Goal: Information Seeking & Learning: Learn about a topic

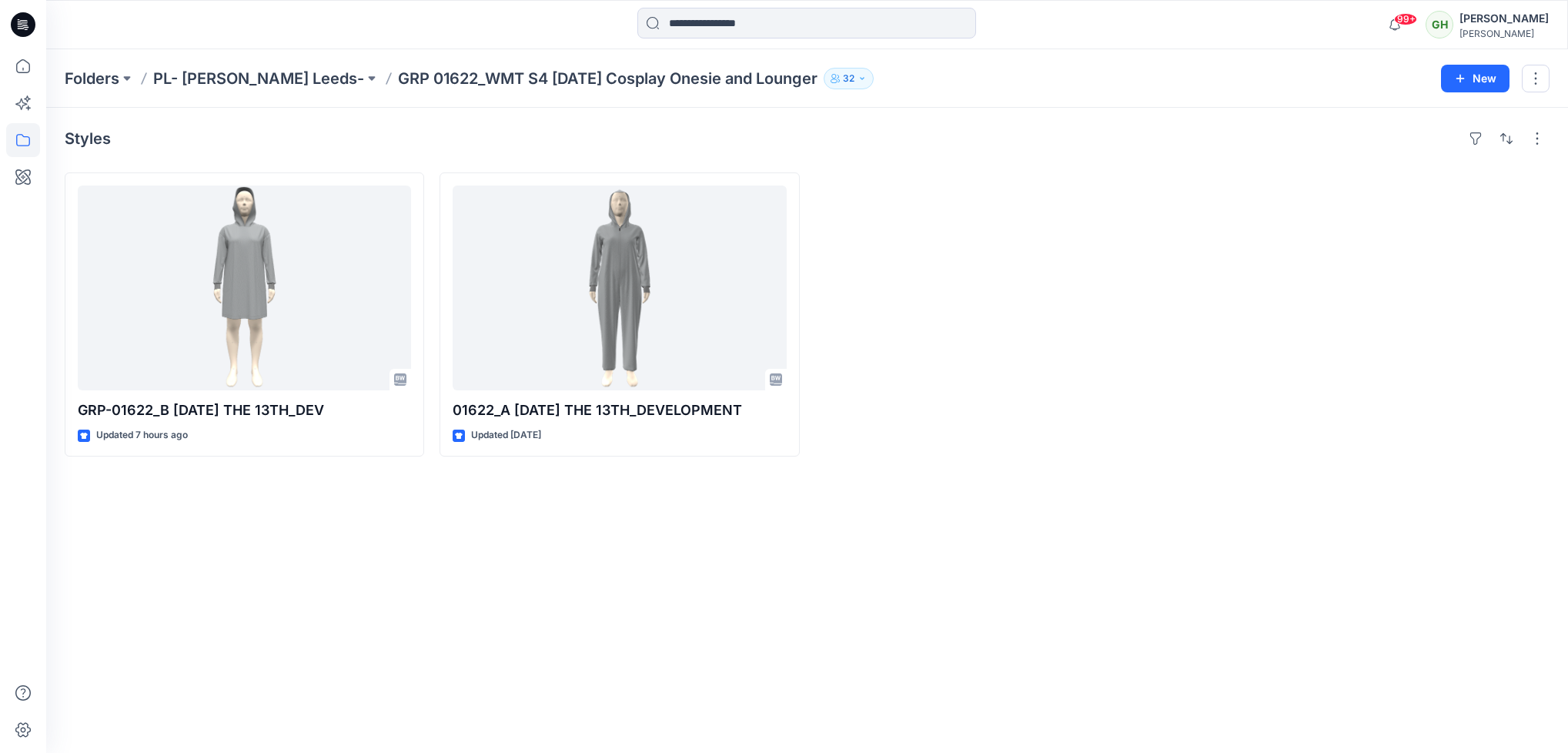
click at [24, 23] on icon at bounding box center [23, 22] width 7 height 1
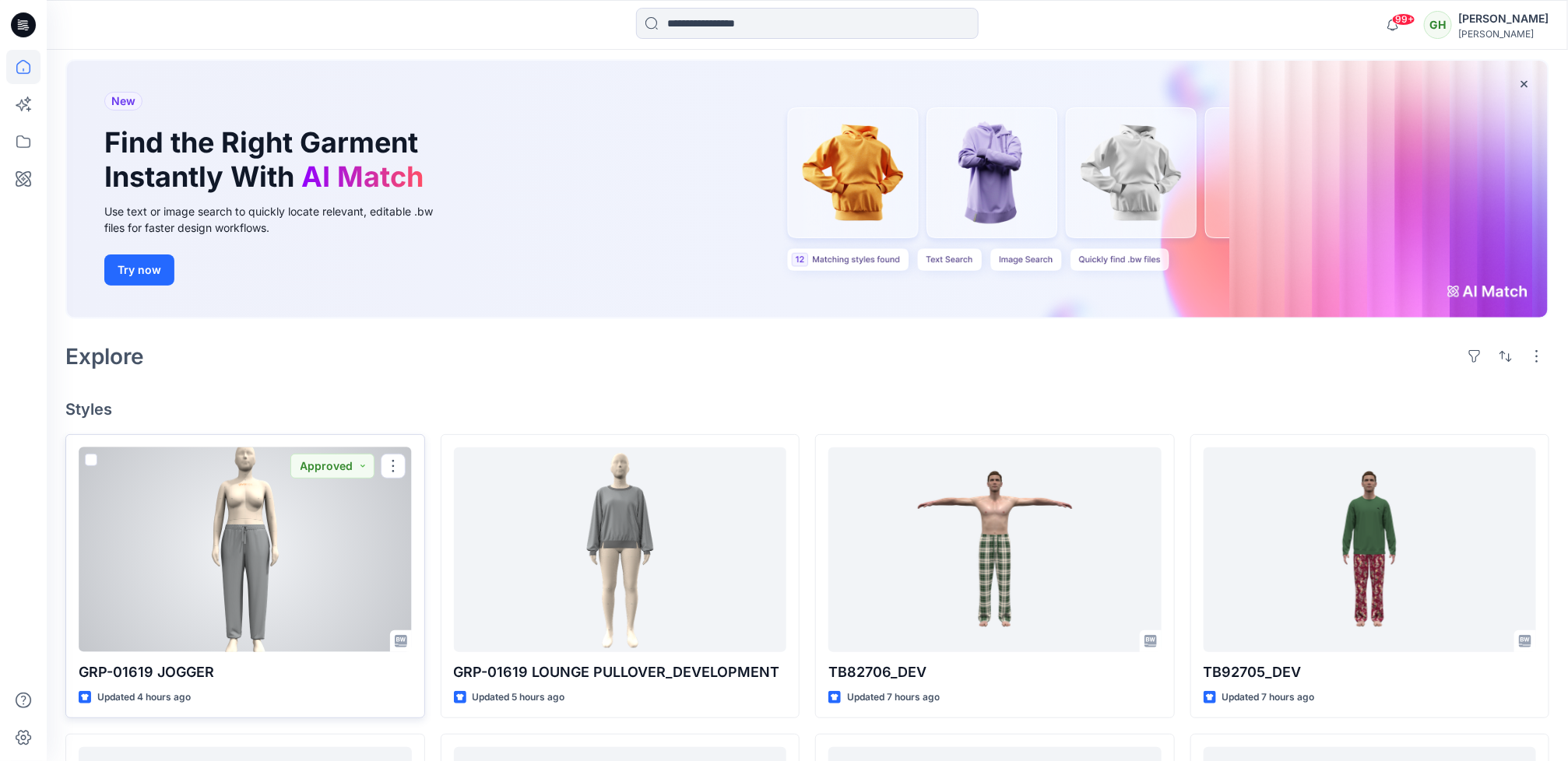
scroll to position [117, 0]
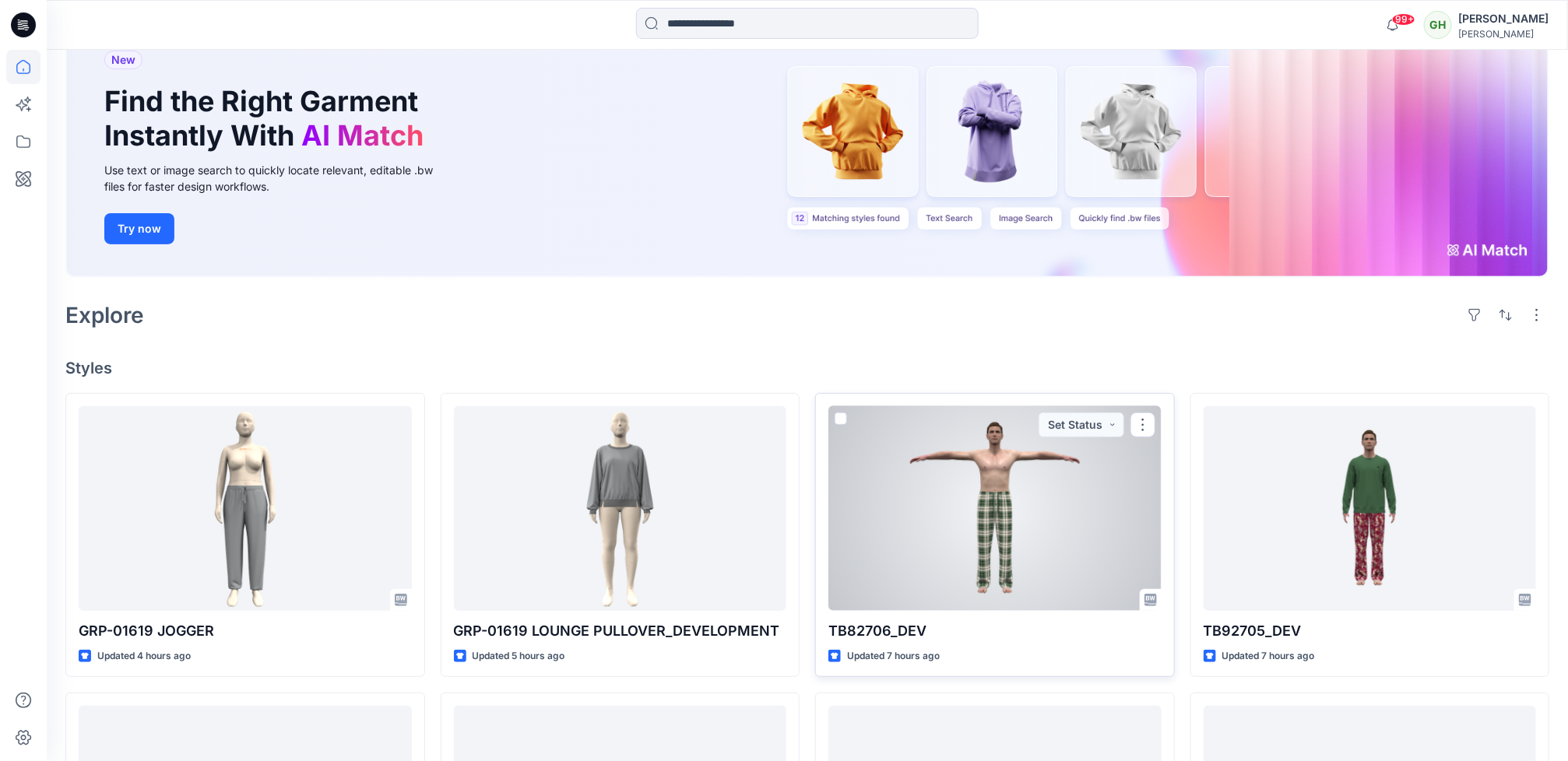
click at [1073, 514] on div at bounding box center [995, 509] width 333 height 205
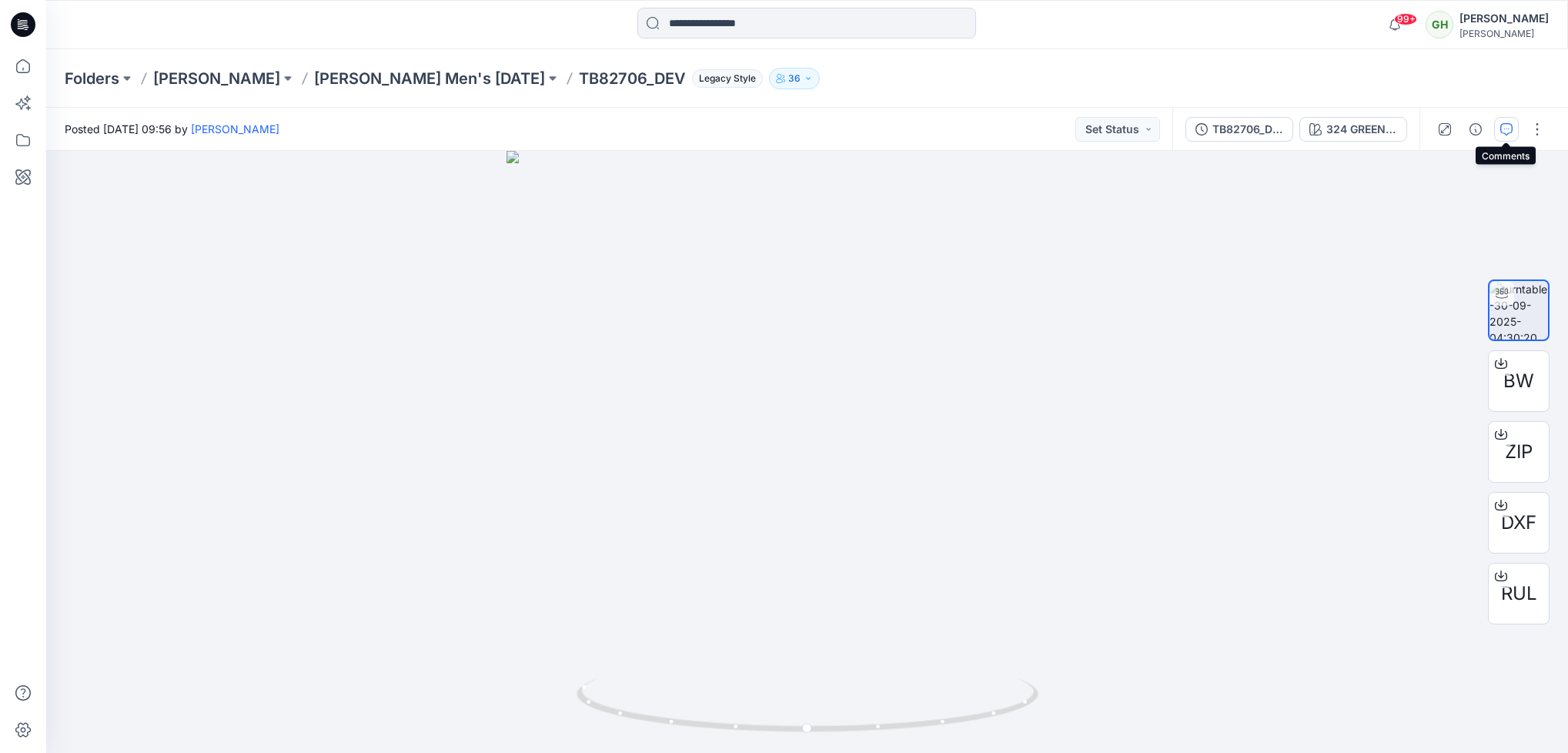
click at [1506, 130] on icon "button" at bounding box center [1506, 128] width 12 height 12
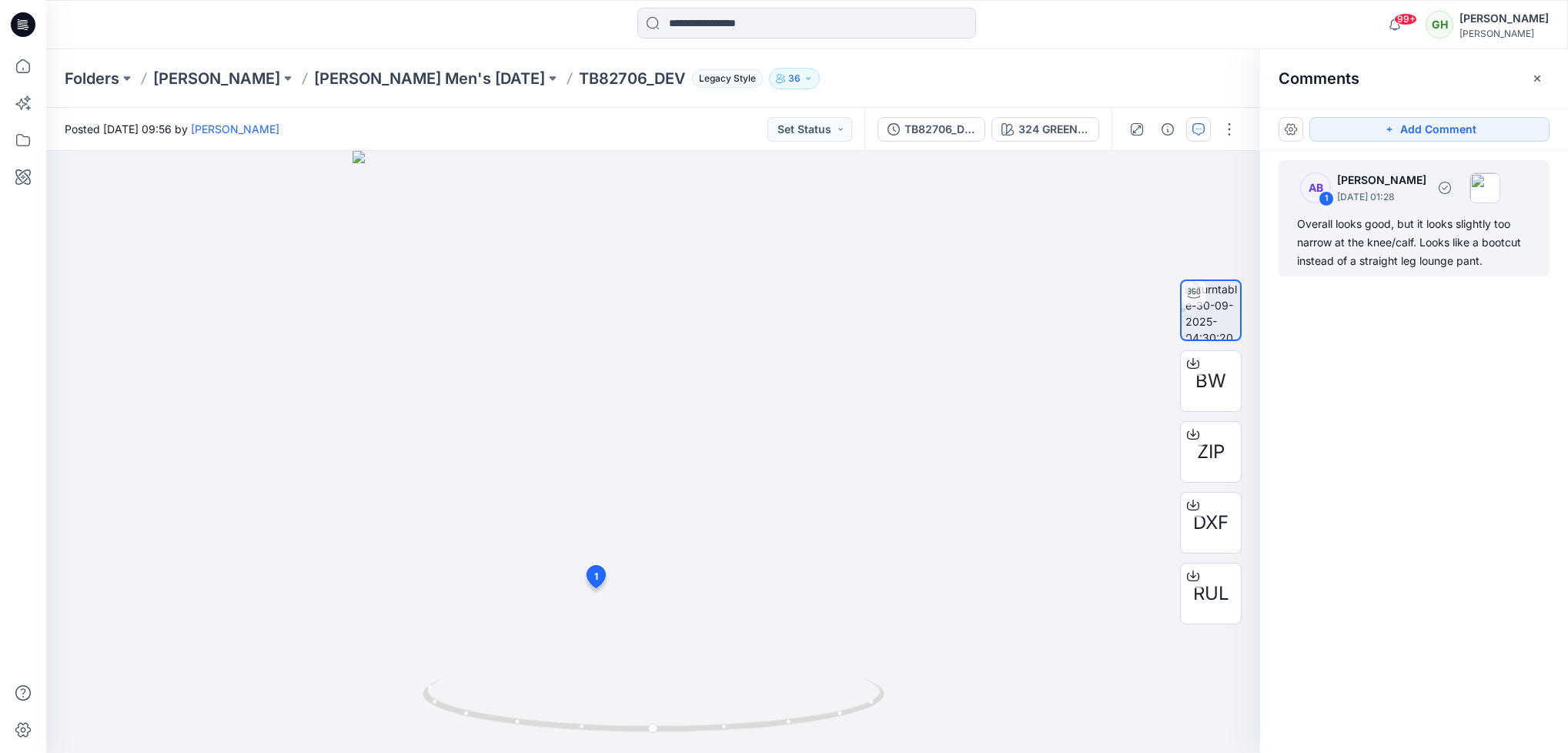
click at [1418, 235] on div "Overall looks good, but it looks slightly too narrow at the knee/calf. Looks li…" at bounding box center [1414, 243] width 235 height 56
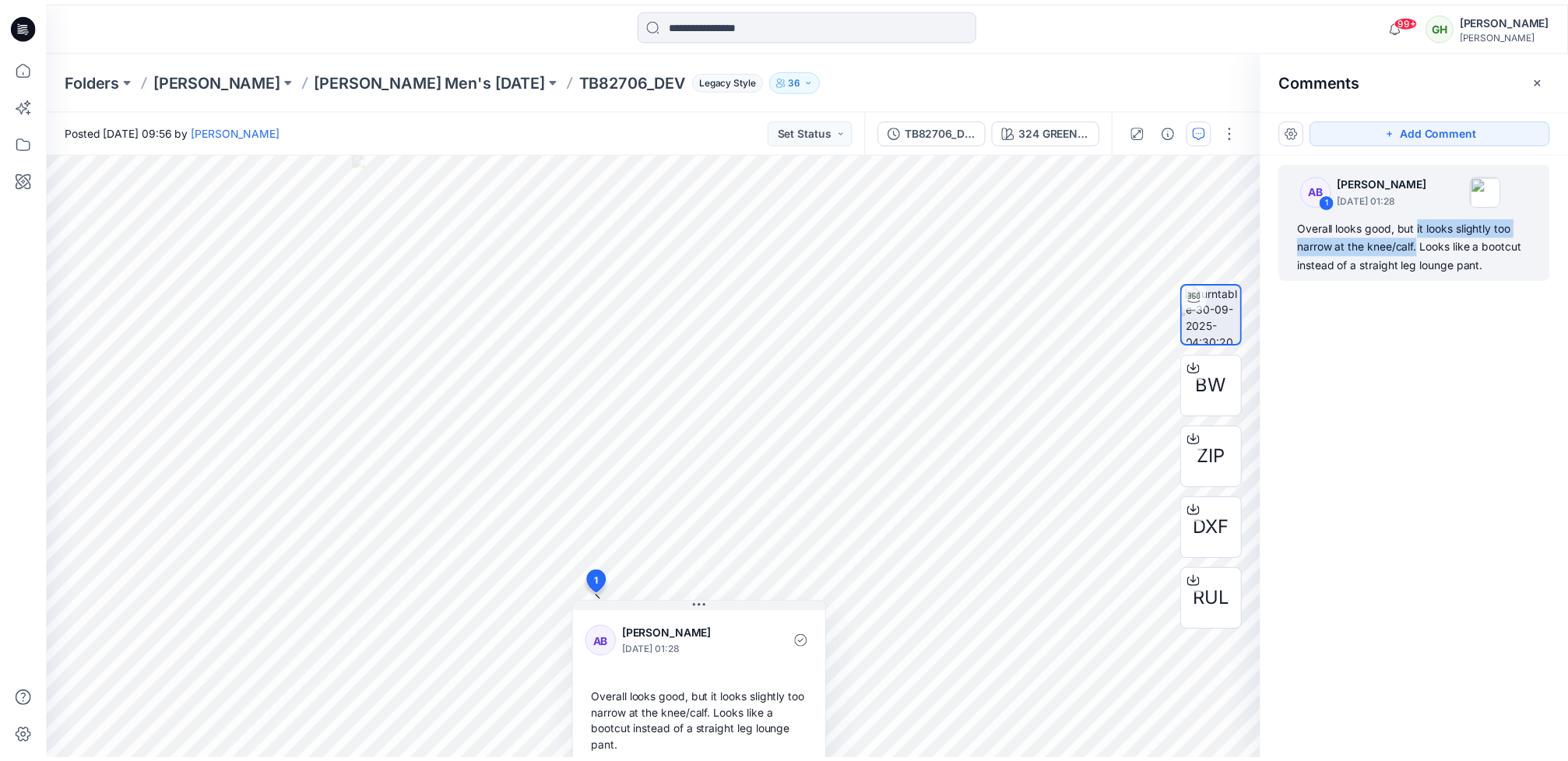
scroll to position [117, 0]
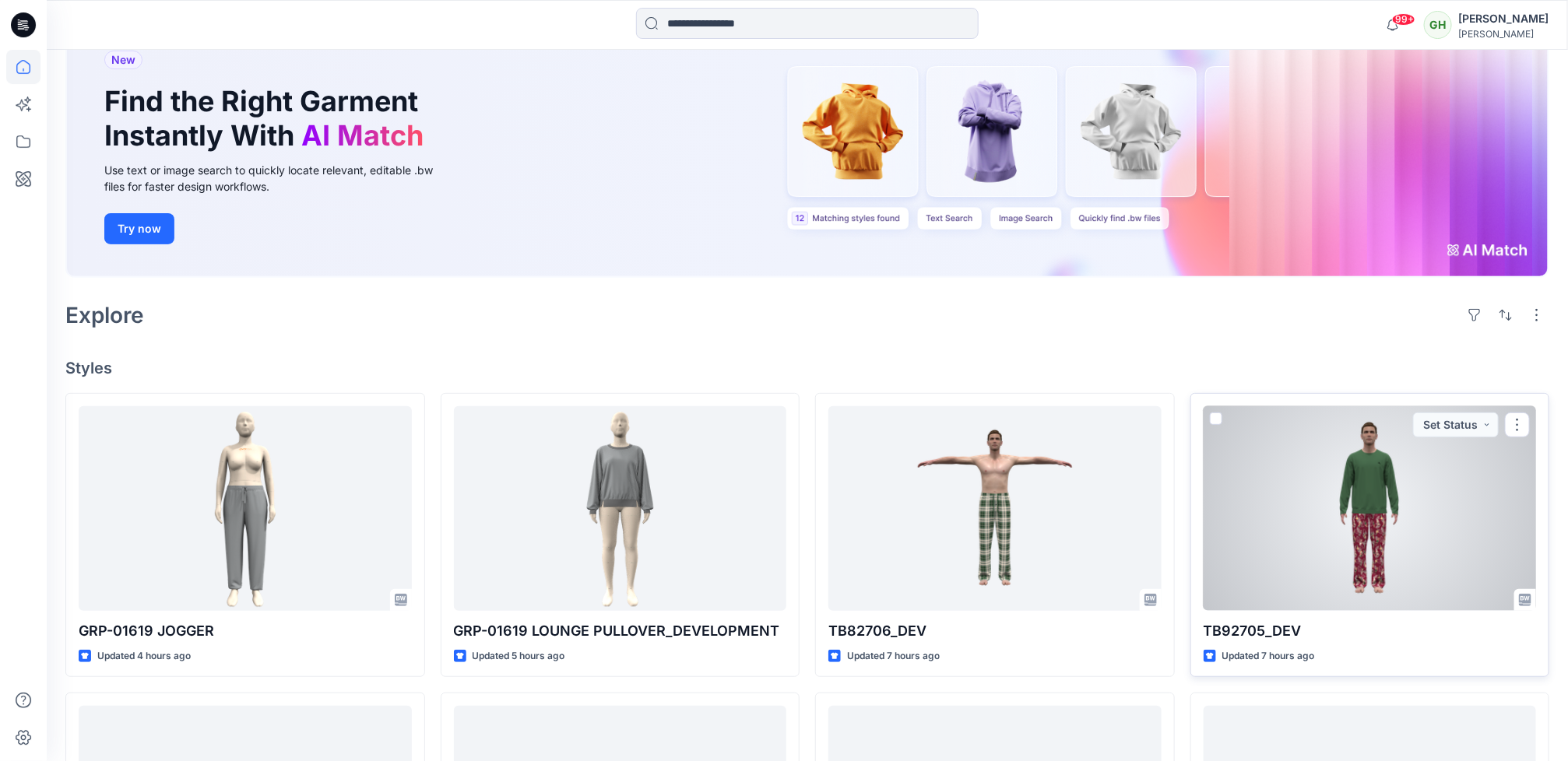
click at [1414, 496] on div at bounding box center [1370, 509] width 333 height 205
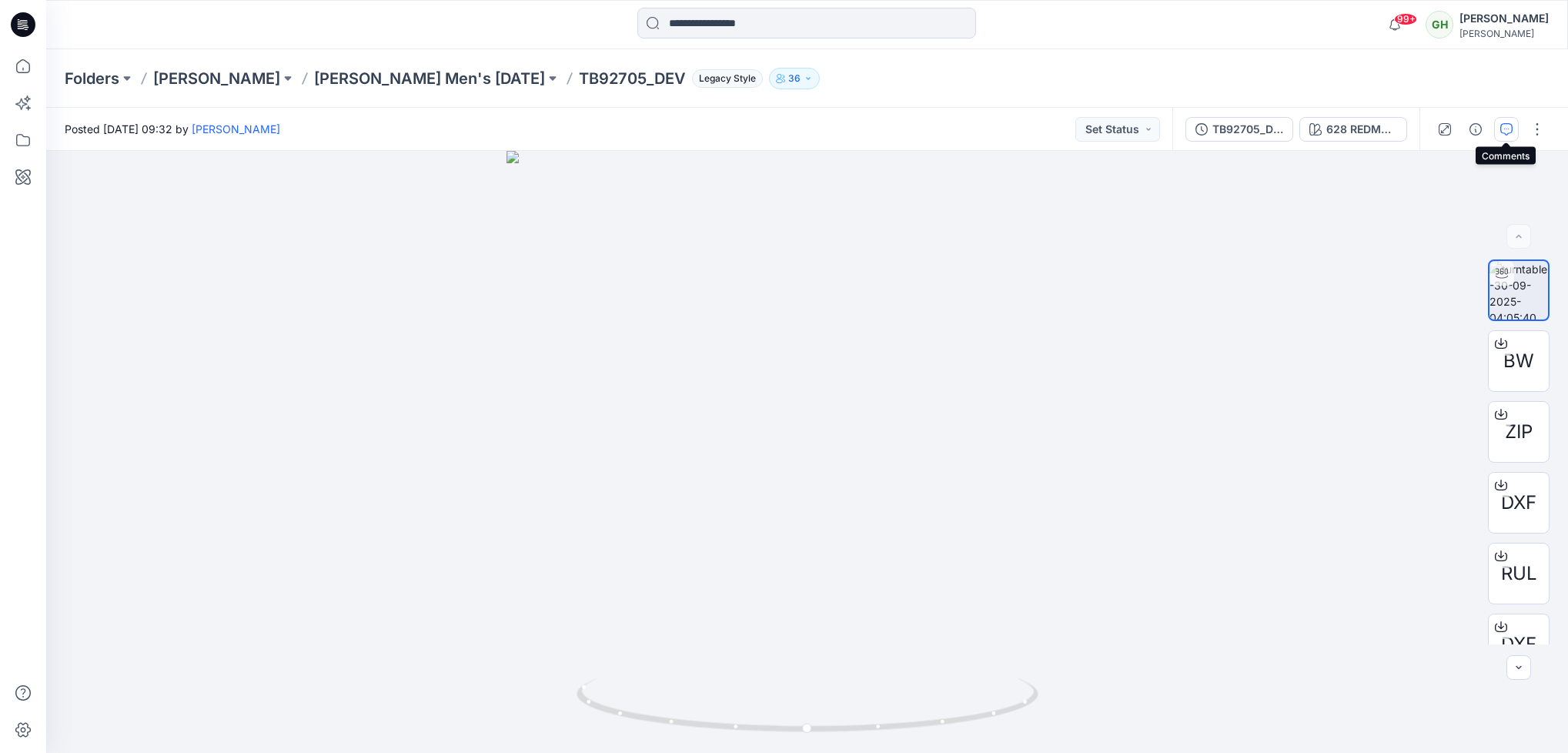
click at [1509, 129] on icon "button" at bounding box center [1506, 128] width 12 height 12
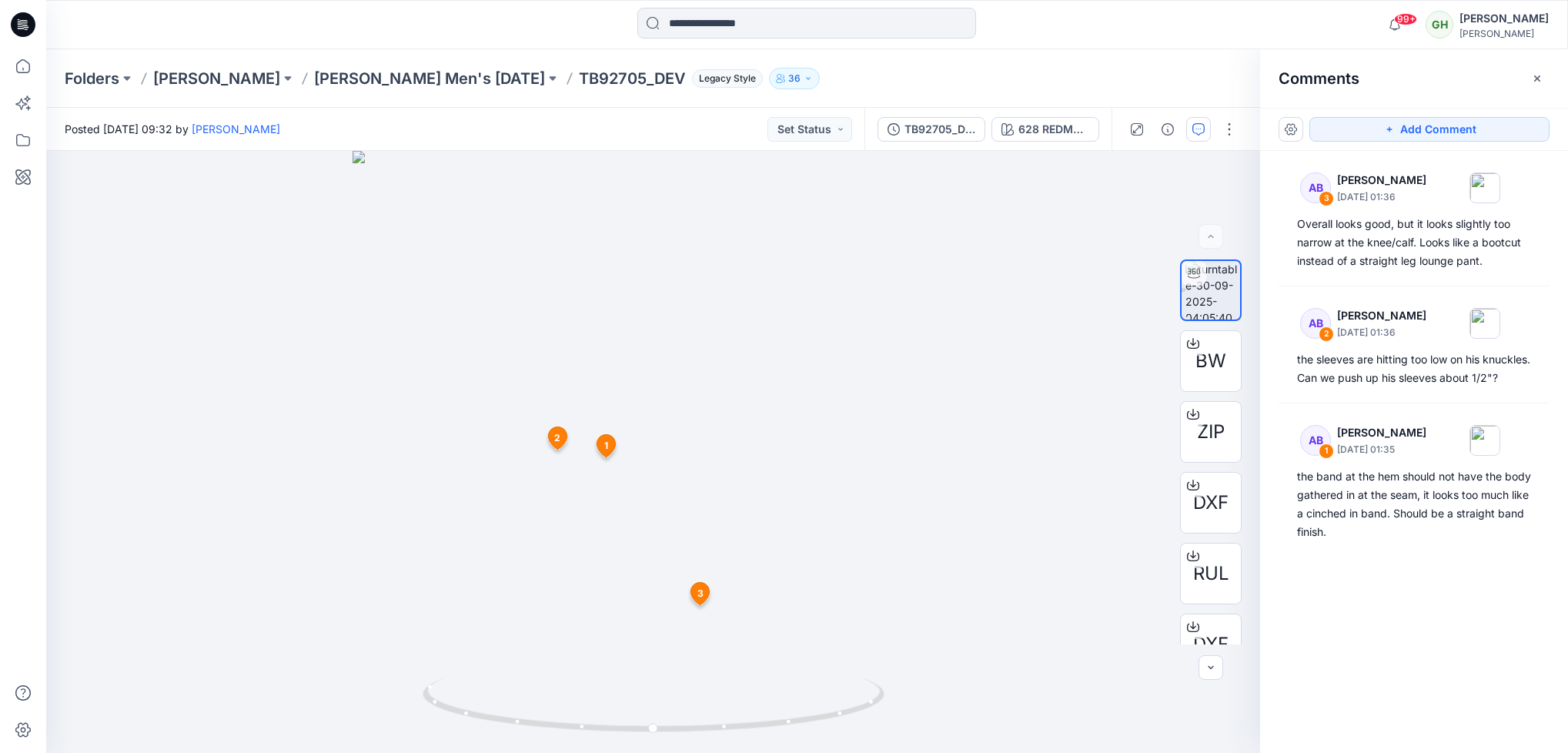
click at [1544, 63] on div "Comments" at bounding box center [1414, 78] width 308 height 58
click at [25, 24] on icon at bounding box center [23, 24] width 24 height 24
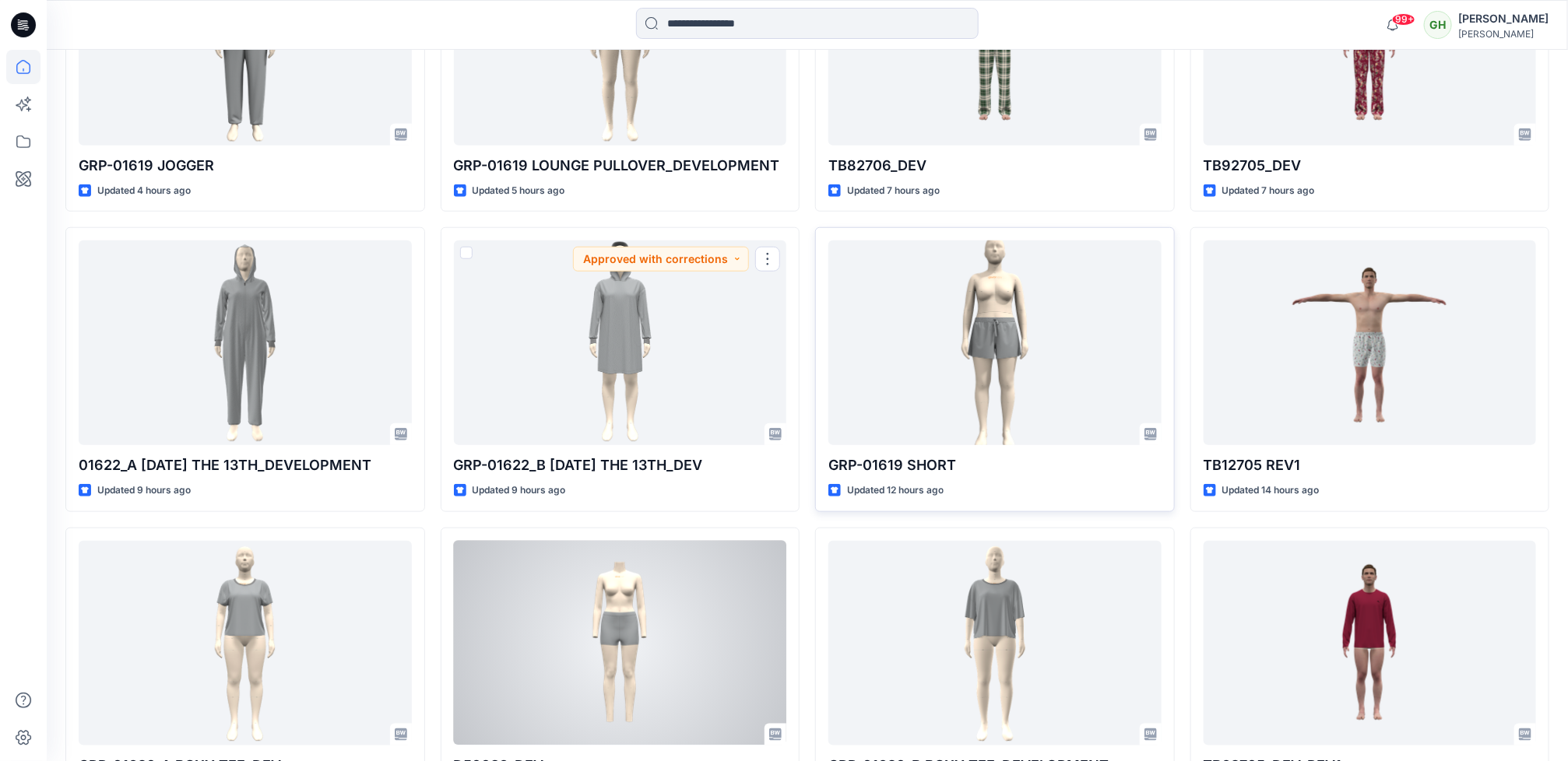
scroll to position [583, 0]
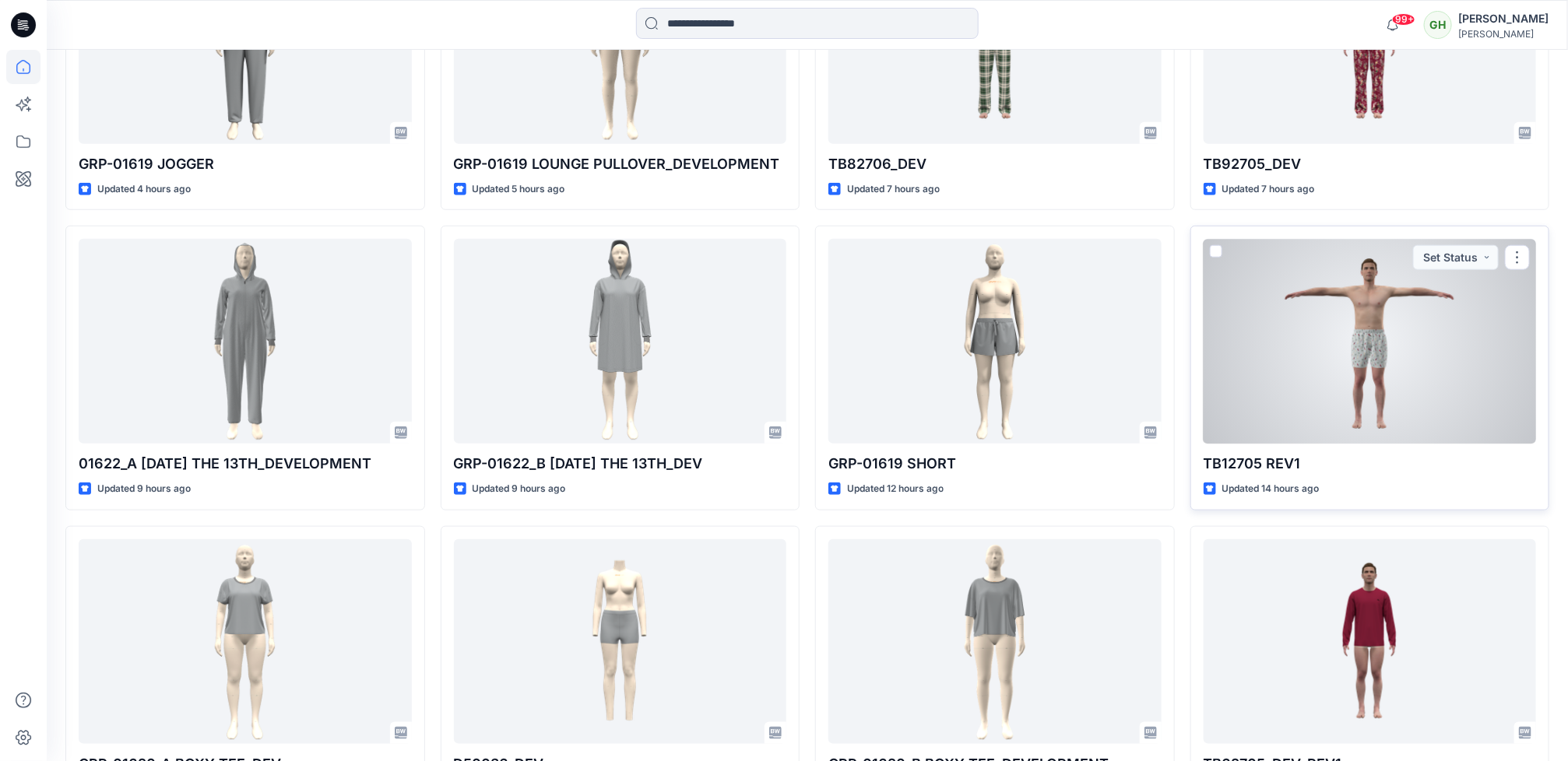
click at [1334, 412] on div at bounding box center [1370, 341] width 333 height 205
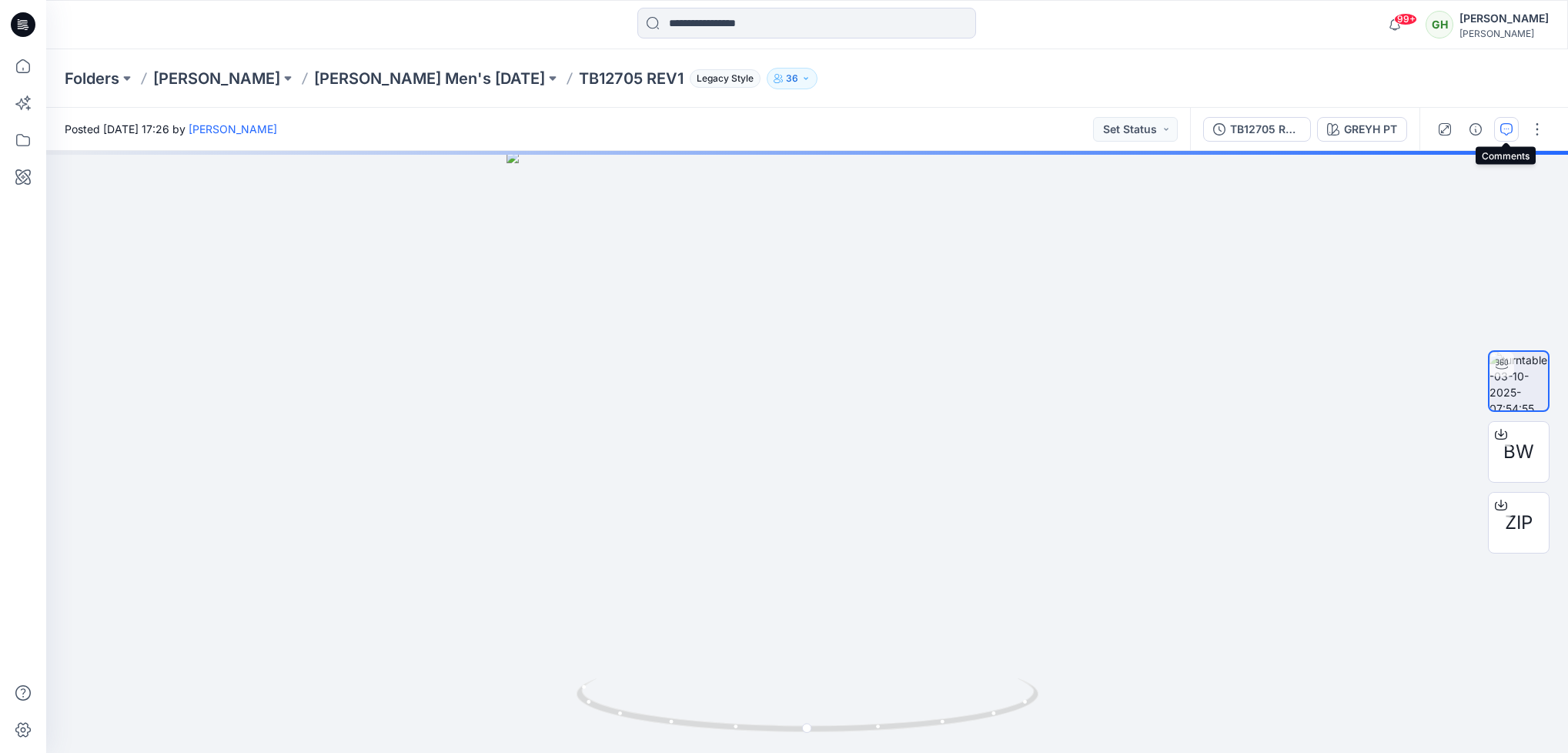
click at [1516, 132] on button "button" at bounding box center [1507, 129] width 24 height 24
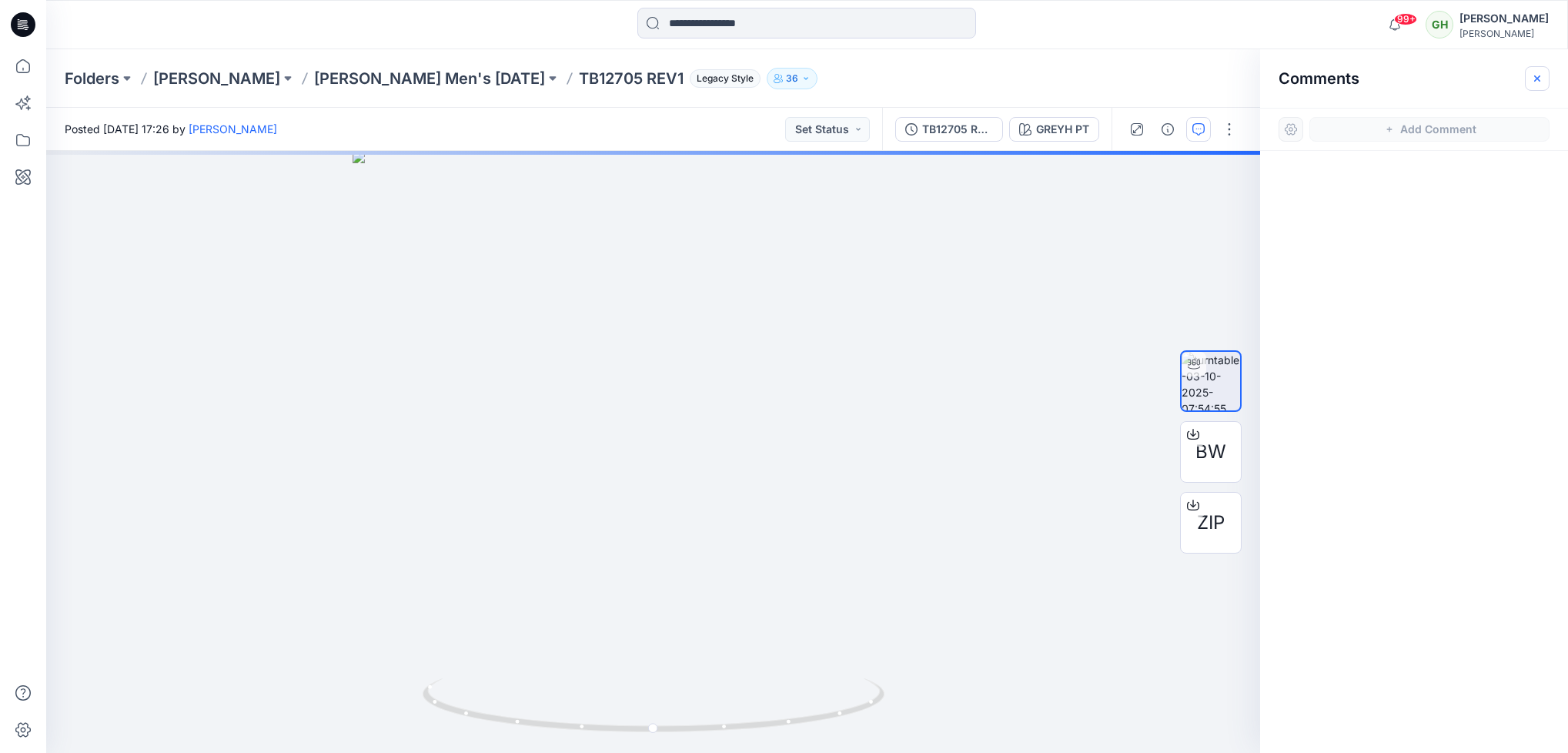
click at [1534, 74] on icon "button" at bounding box center [1537, 78] width 12 height 12
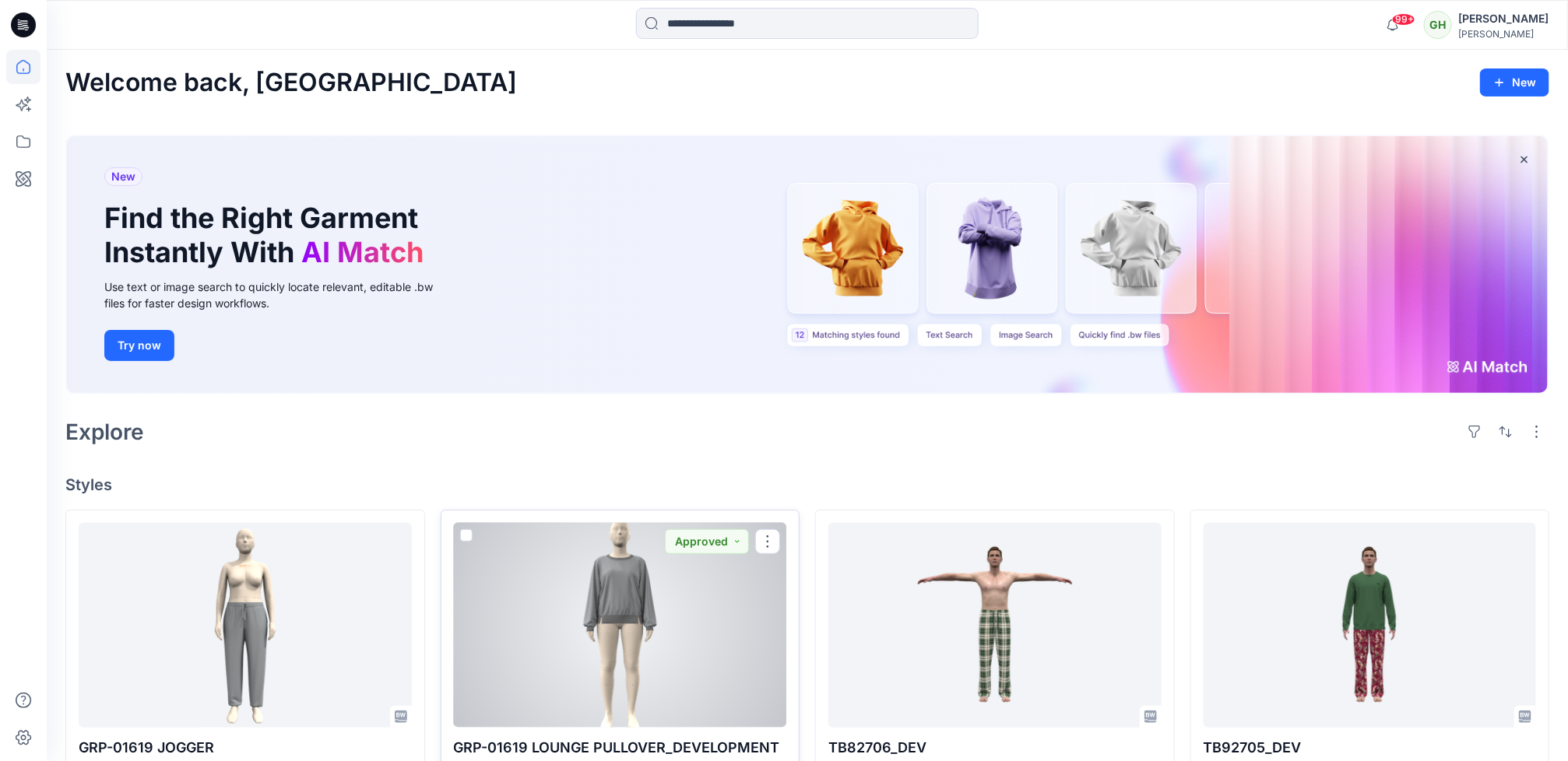
click at [611, 664] on div at bounding box center [620, 626] width 333 height 205
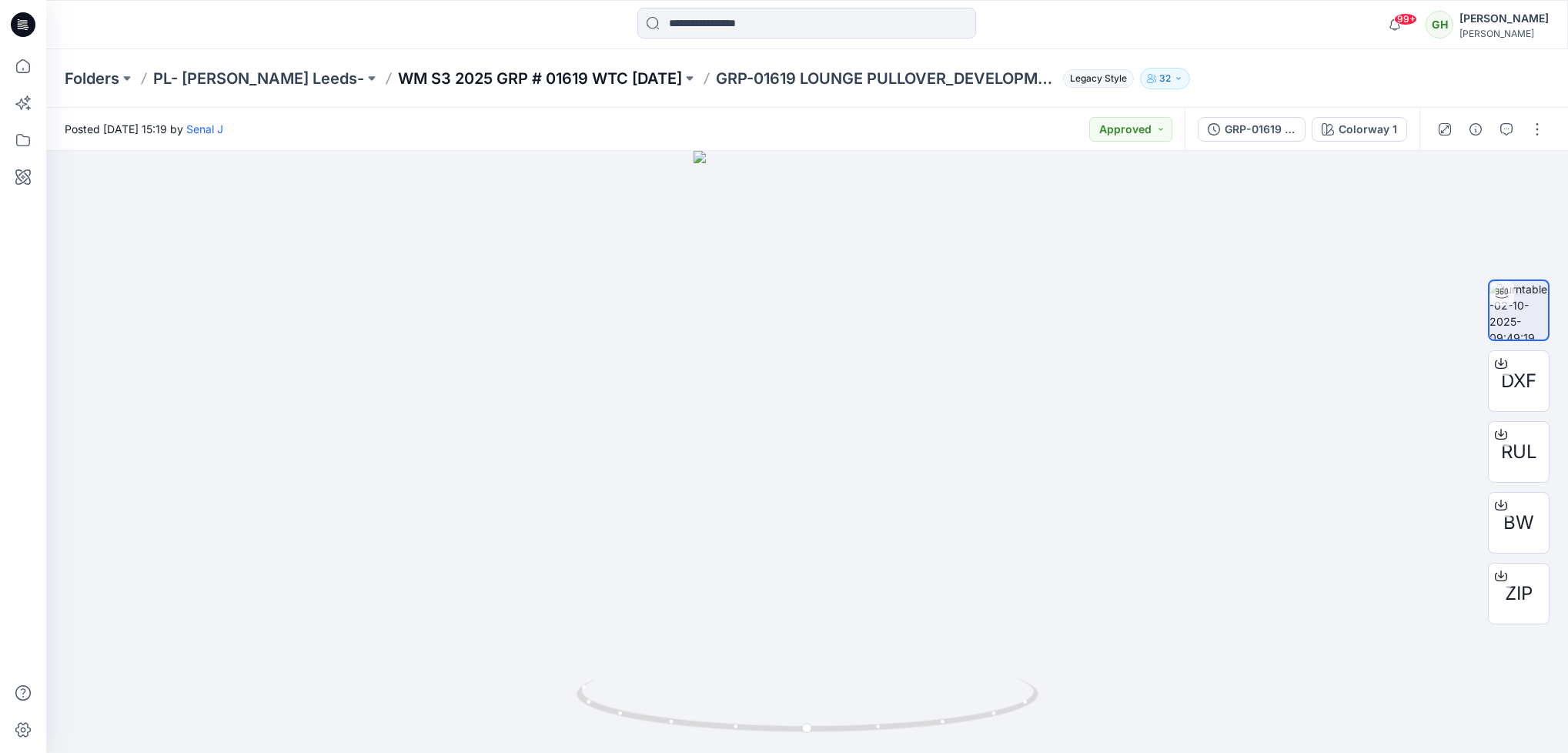
click at [517, 73] on p "WM S3 2025 GRP # 01619 WTC HALLOWEEN" at bounding box center [540, 78] width 284 height 21
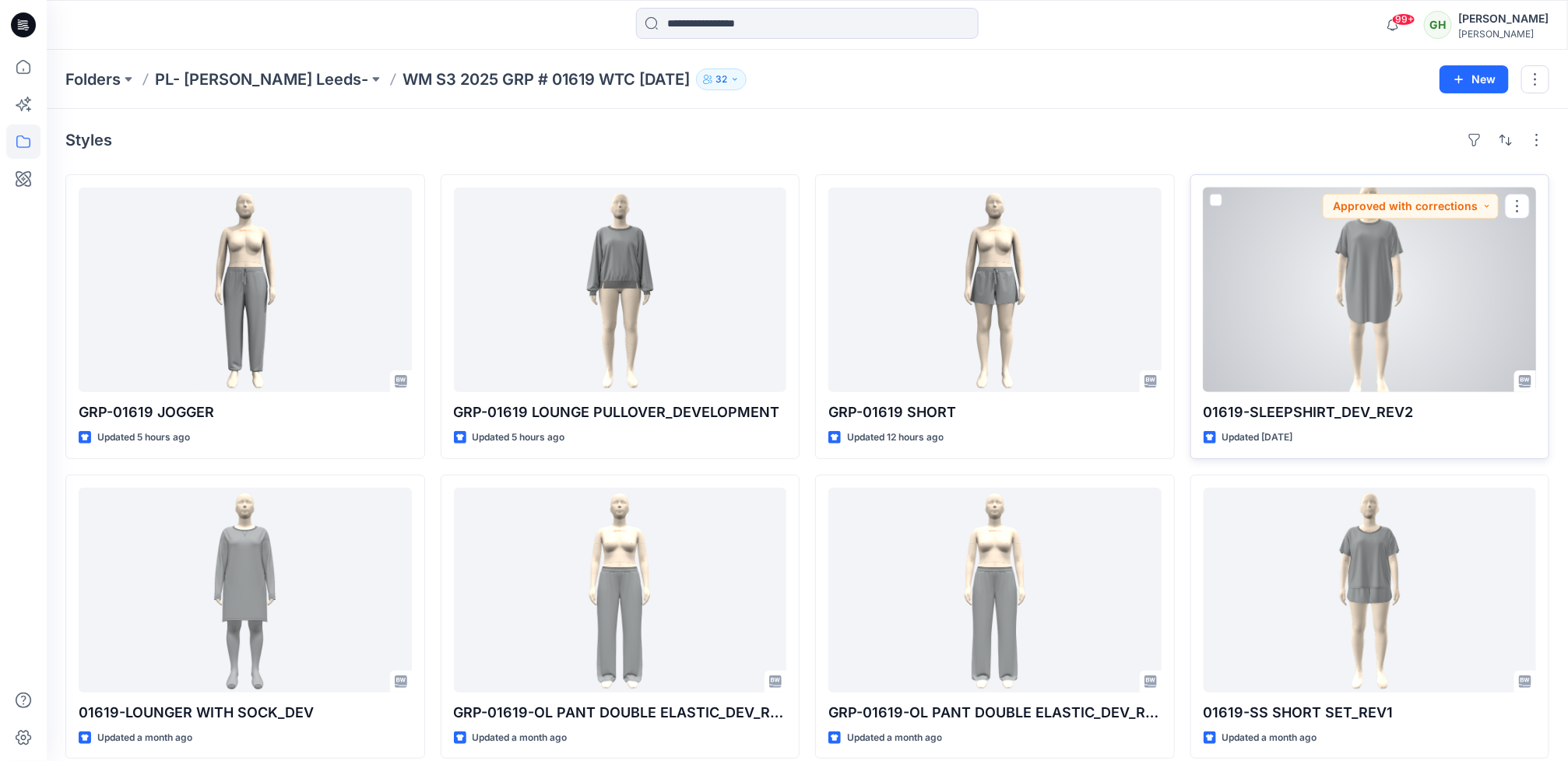
click at [1381, 344] on div at bounding box center [1370, 290] width 333 height 205
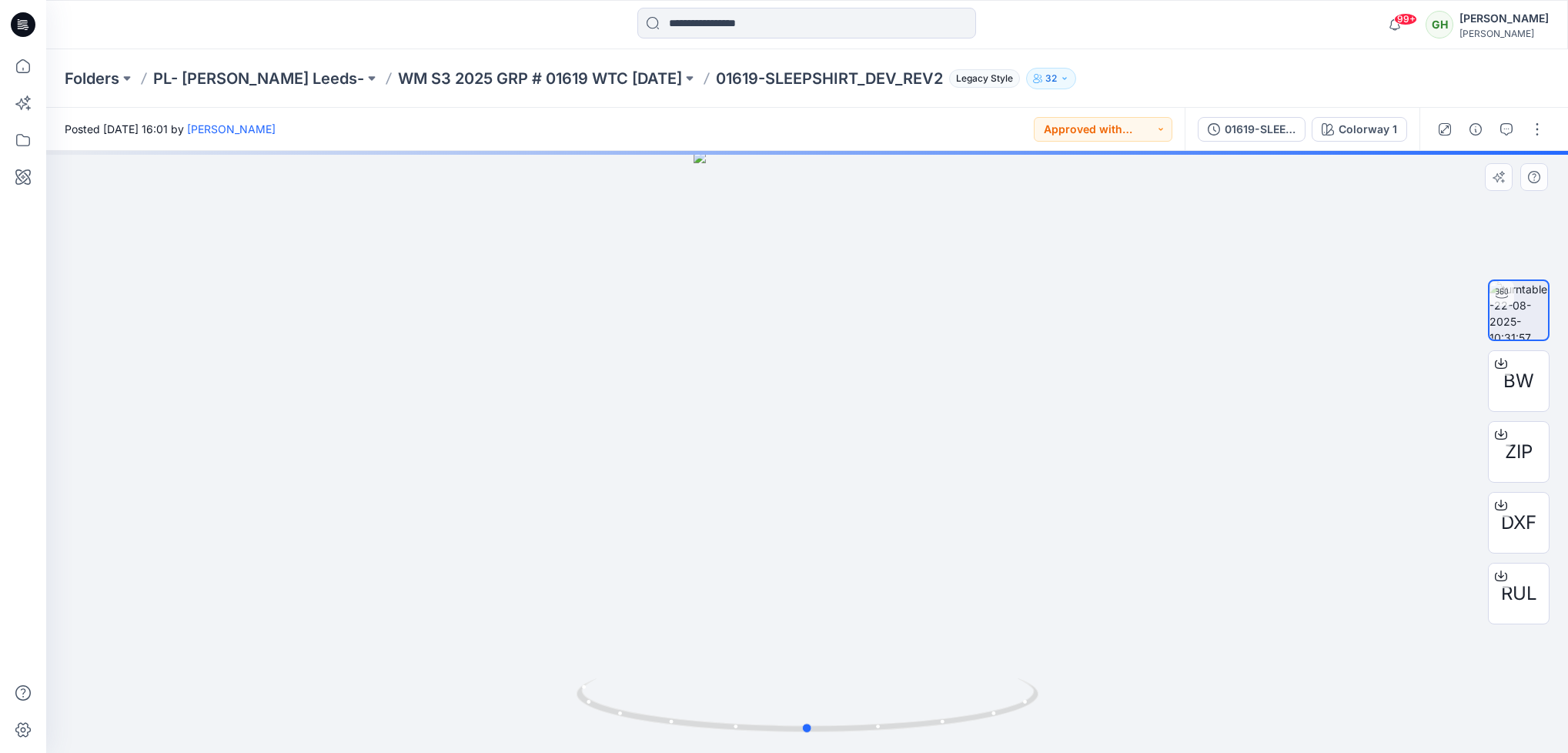
click at [1236, 250] on div at bounding box center [808, 451] width 1522 height 602
click at [1513, 131] on button "button" at bounding box center [1507, 129] width 24 height 24
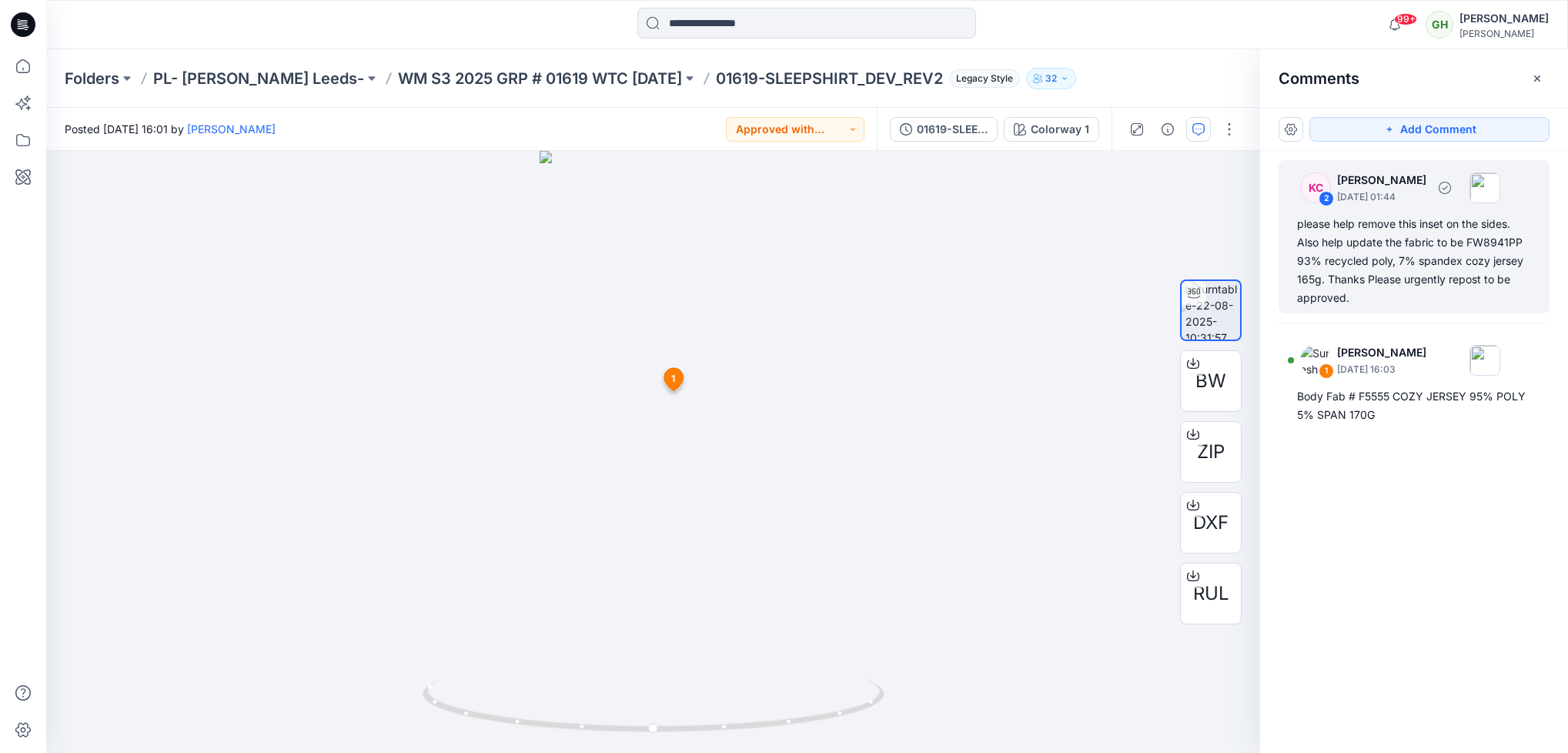
click at [1474, 271] on div "please help remove this inset on the sides. Also help update the fabric to be F…" at bounding box center [1414, 261] width 235 height 92
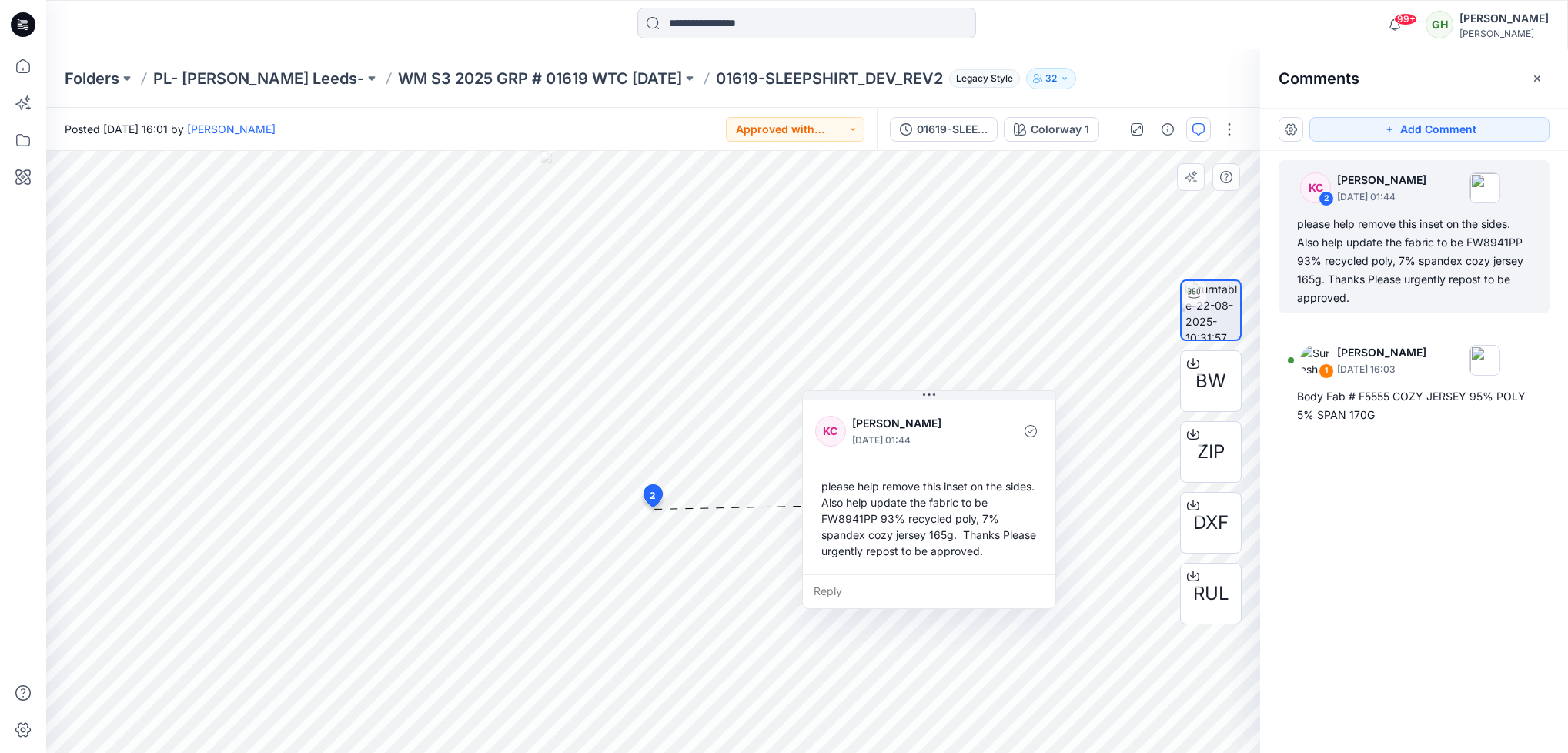
drag, startPoint x: 756, startPoint y: 583, endPoint x: 930, endPoint y: 455, distance: 216.0
click at [930, 455] on div "KC Kirsi Ceballos October 01, 2025 01:44 please help remove this inset on the s…" at bounding box center [929, 486] width 252 height 177
click at [23, 25] on icon at bounding box center [25, 24] width 7 height 1
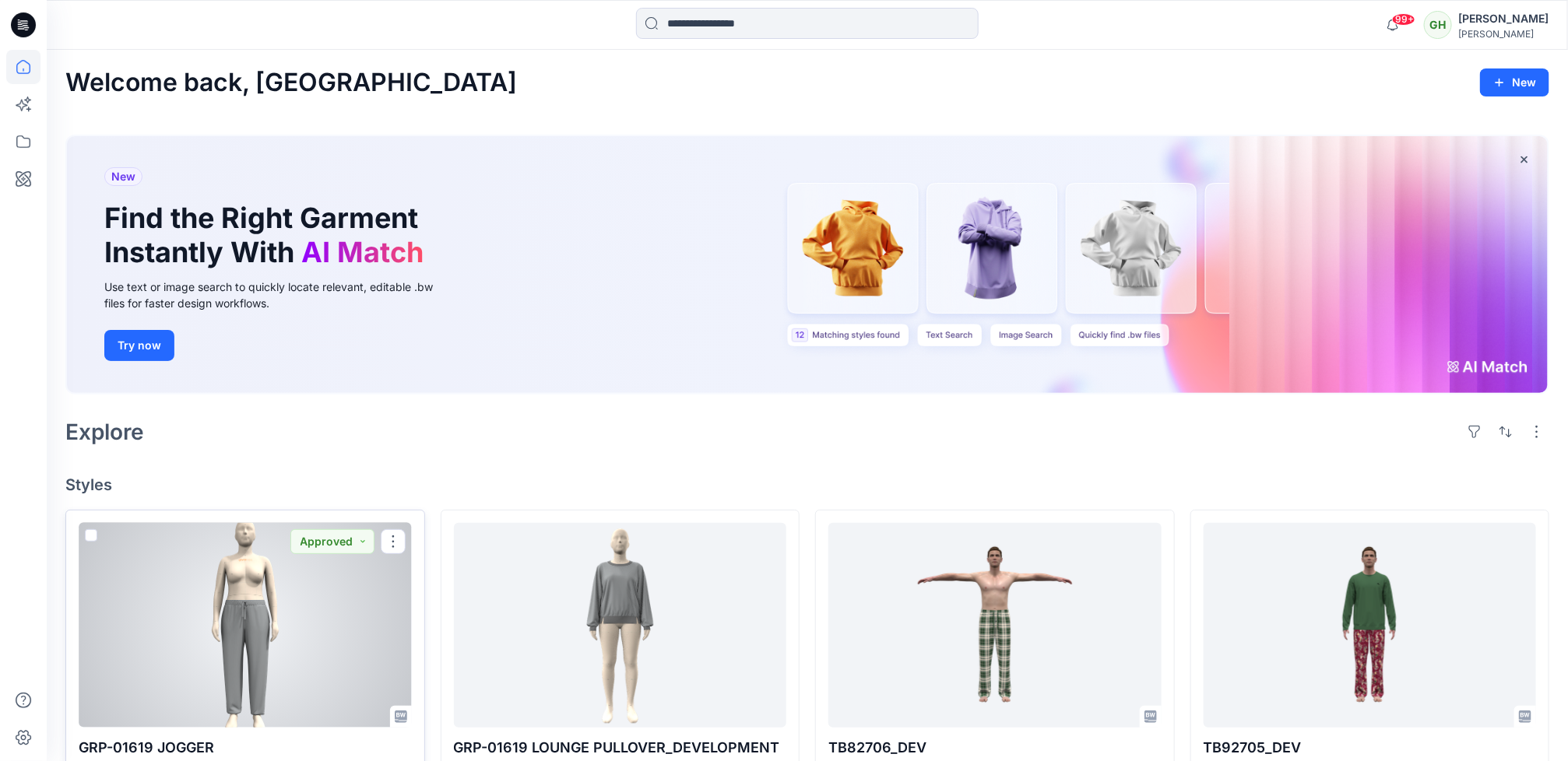
click at [180, 584] on div at bounding box center [246, 626] width 333 height 205
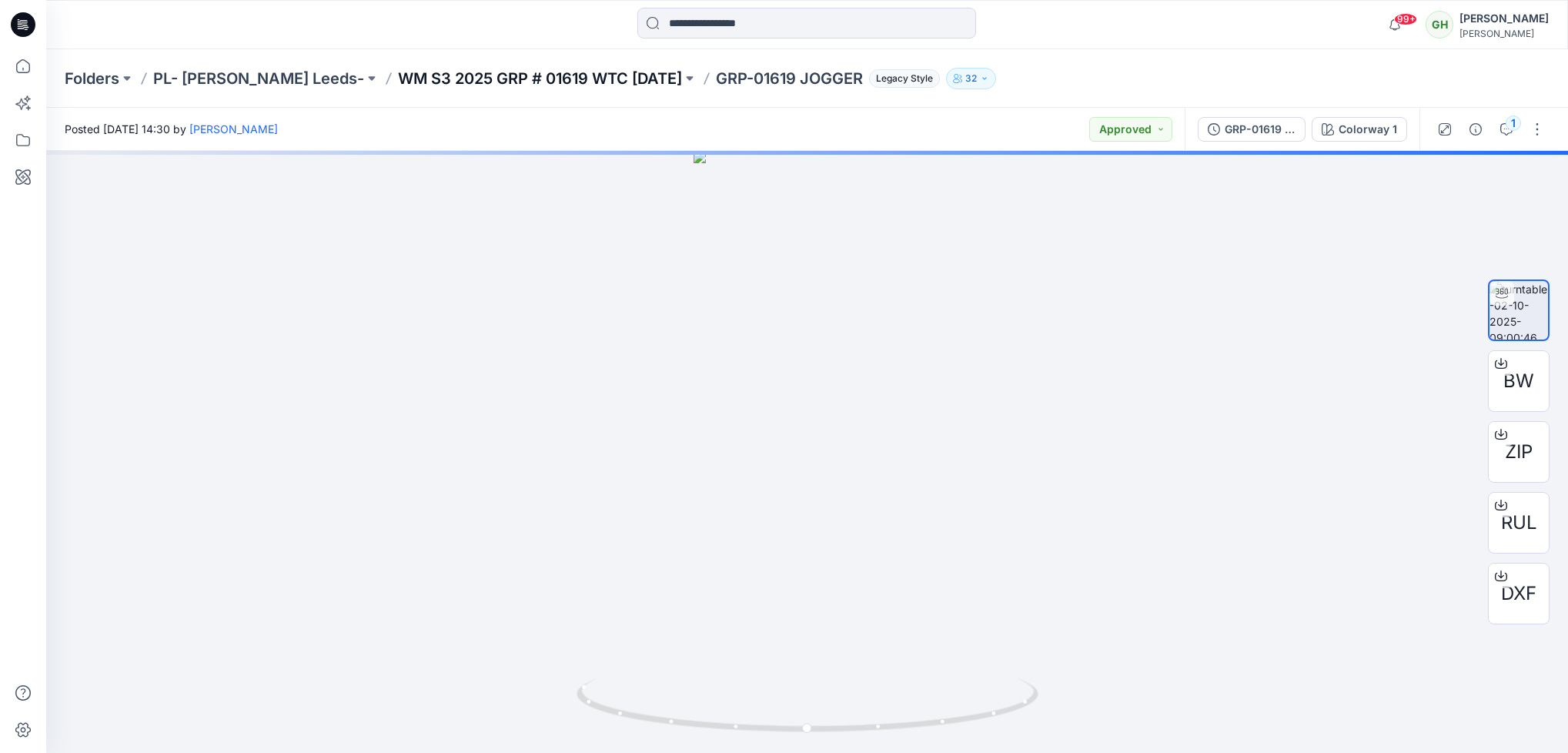
click at [524, 83] on p "WM S3 2025 GRP # 01619 WTC HALLOWEEN" at bounding box center [540, 78] width 284 height 21
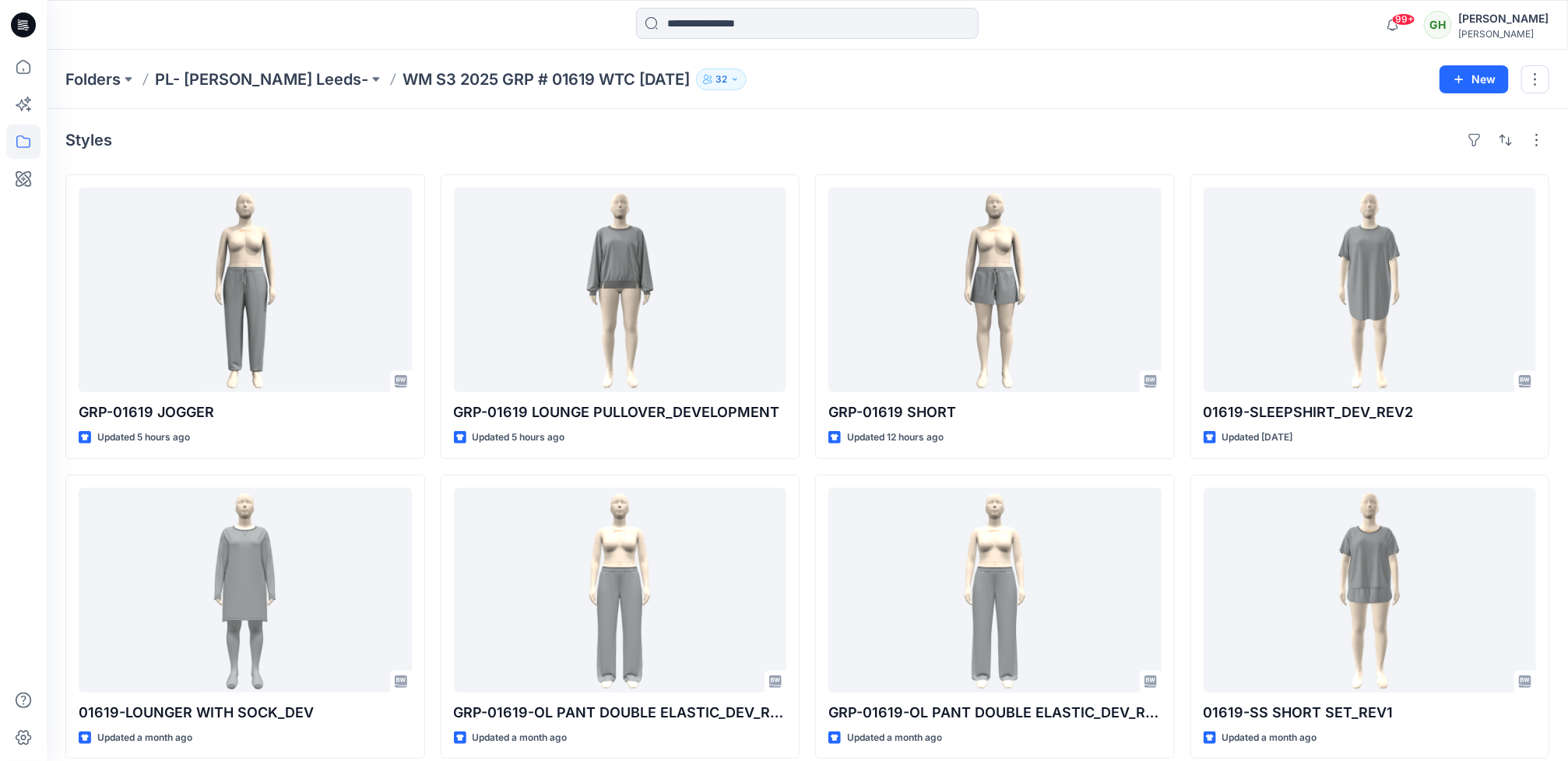
click at [21, 28] on icon at bounding box center [24, 24] width 24 height 24
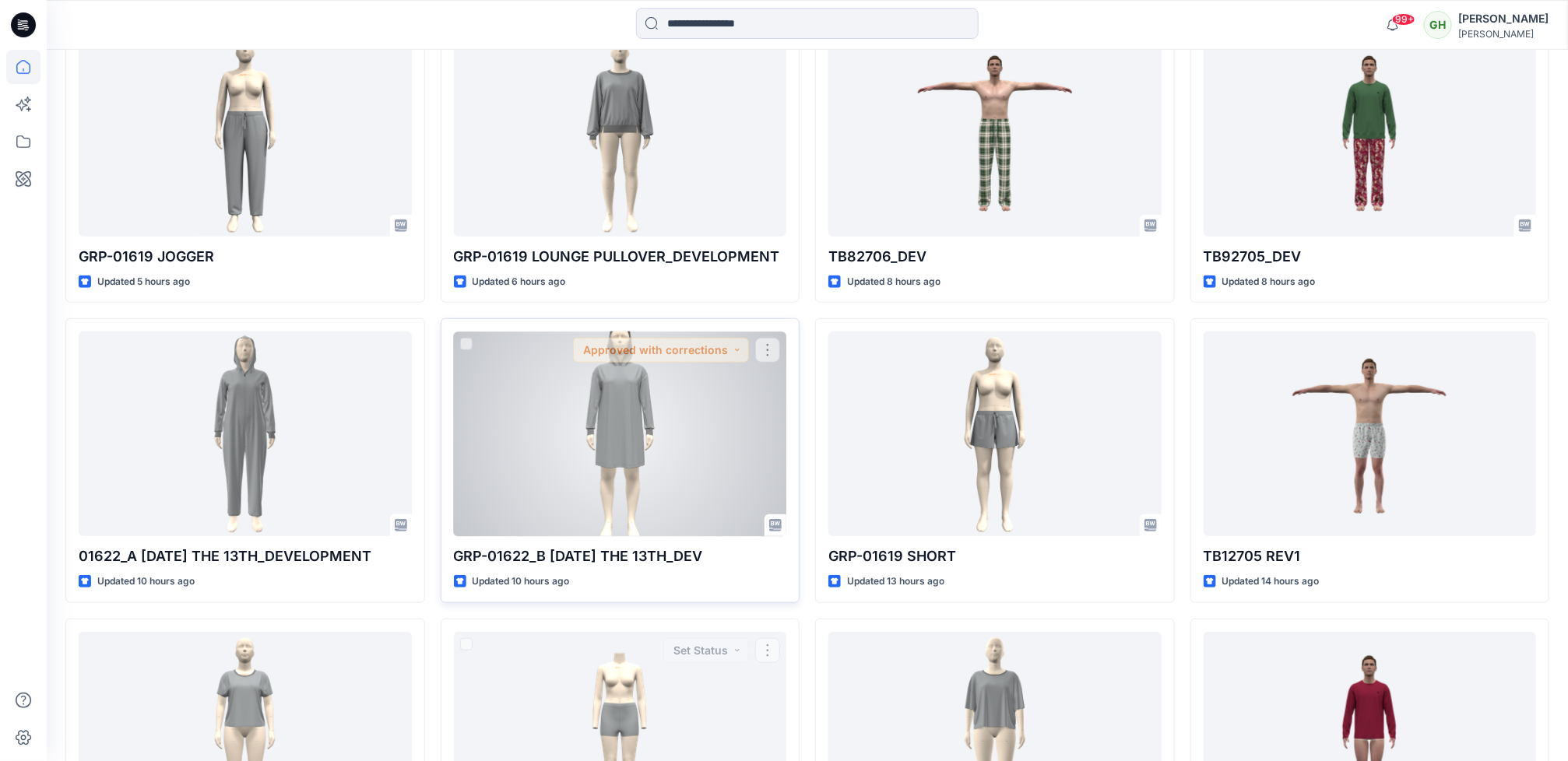
scroll to position [467, 0]
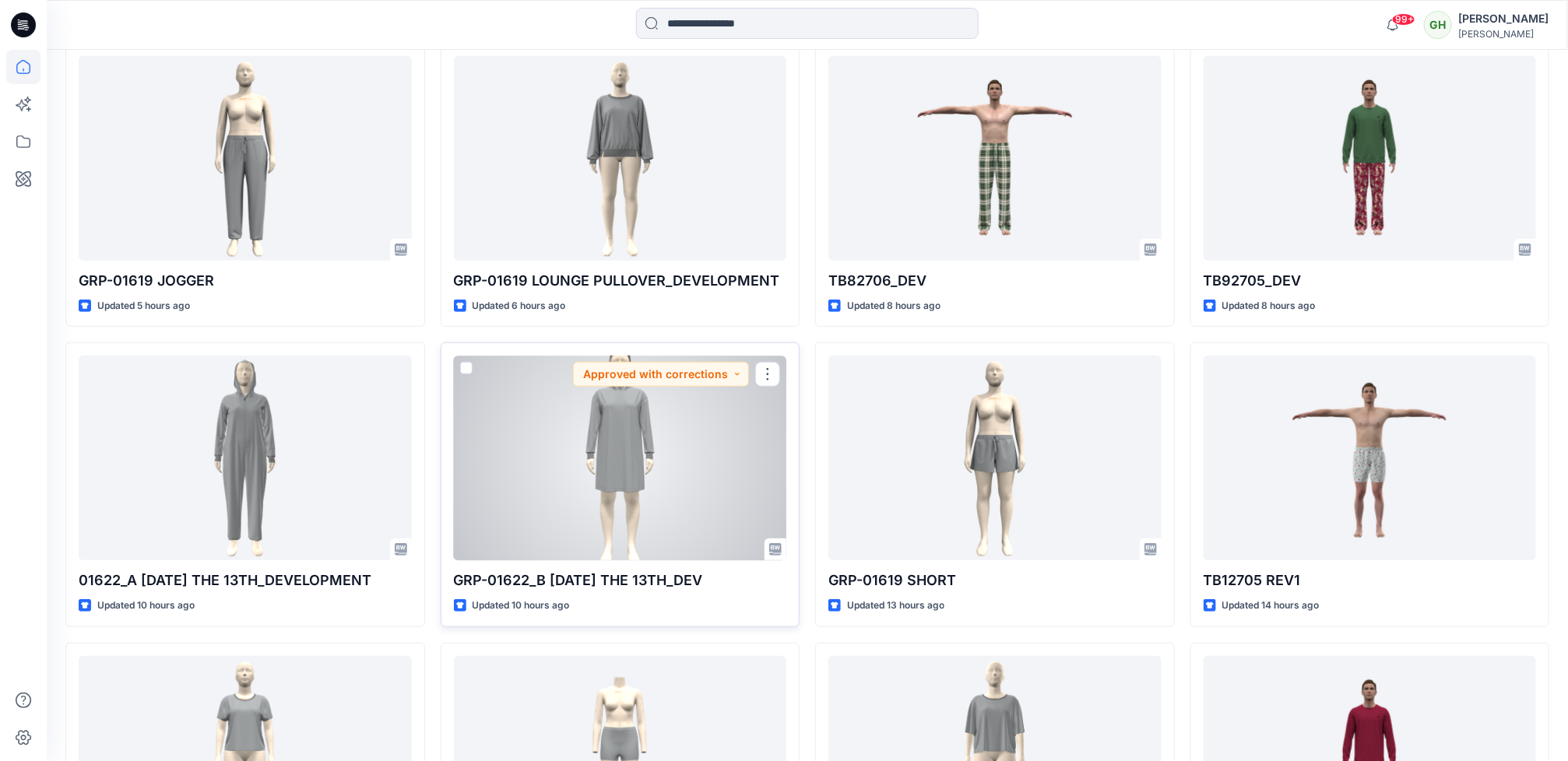
click at [622, 484] on div at bounding box center [620, 458] width 333 height 205
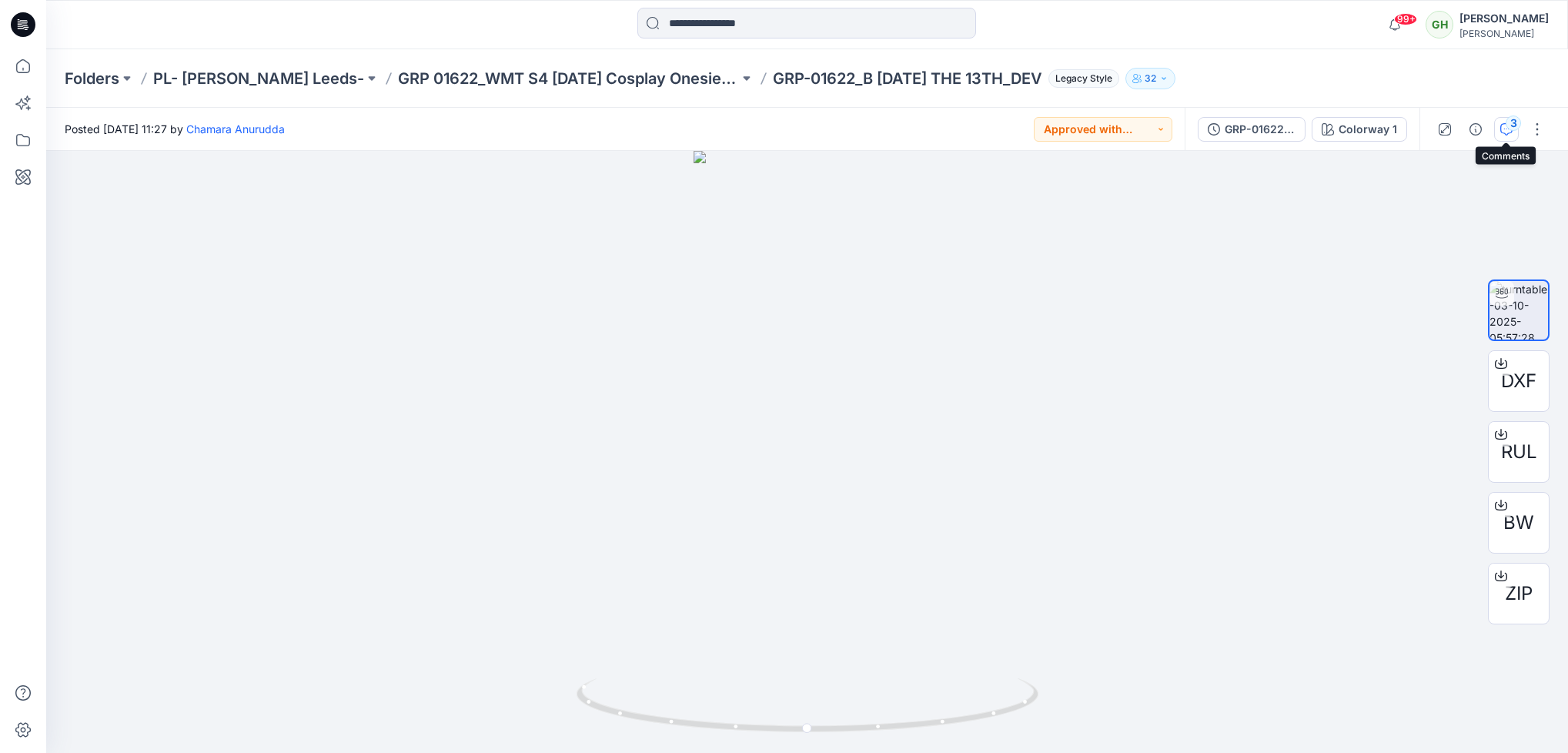
click at [1507, 132] on icon "button" at bounding box center [1506, 128] width 12 height 12
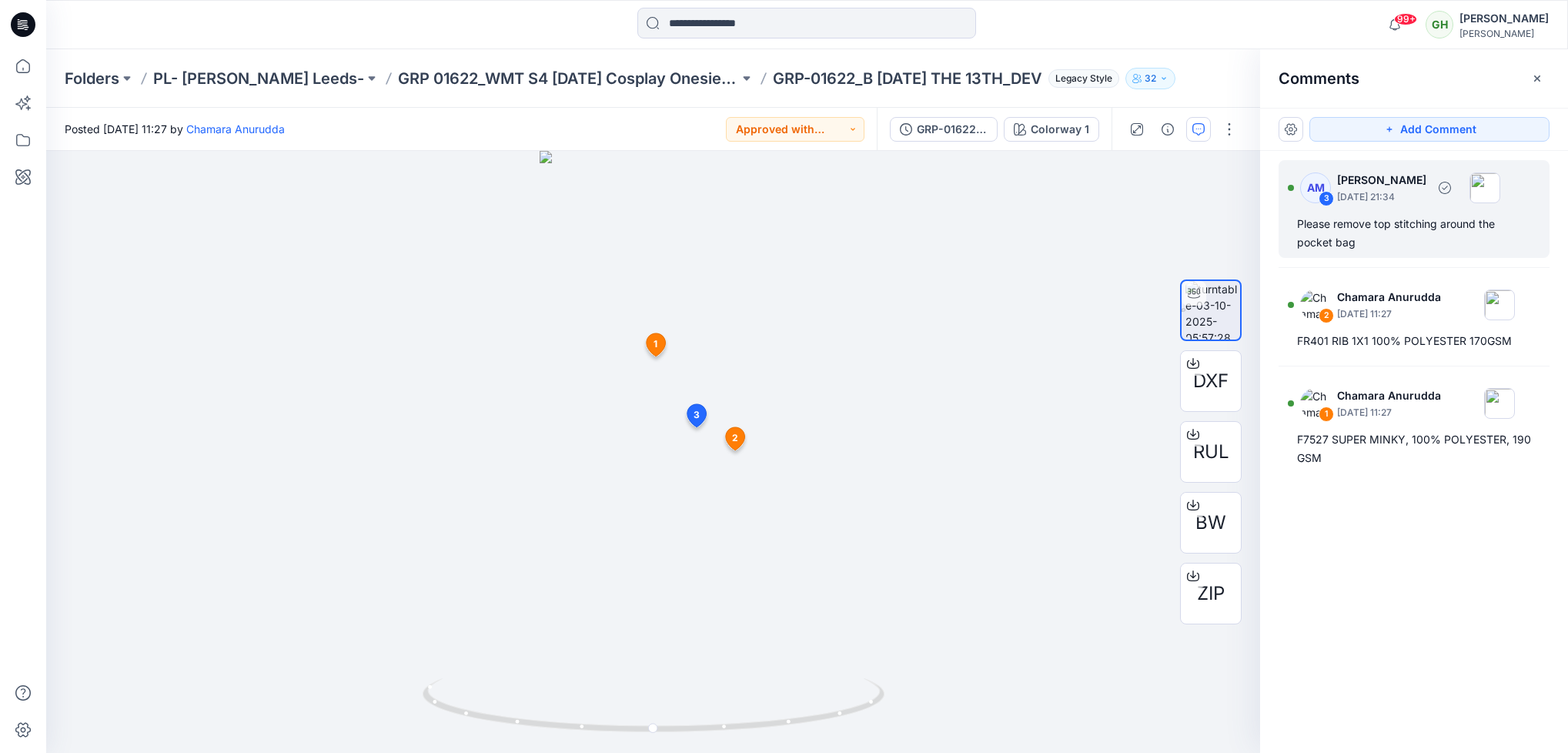
click at [1425, 246] on div "Please remove top stitching around the pocket bag" at bounding box center [1414, 234] width 235 height 37
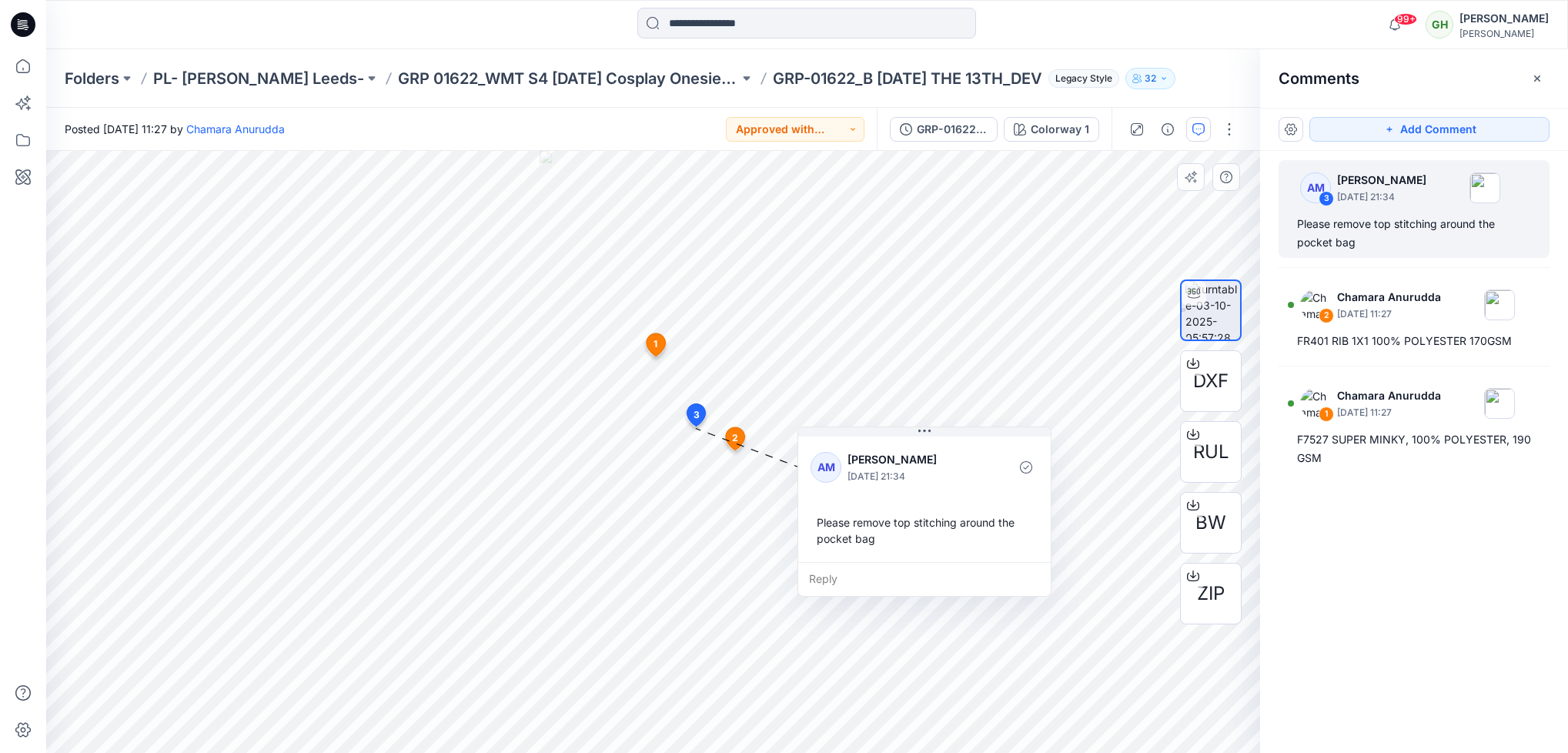
drag, startPoint x: 732, startPoint y: 585, endPoint x: 904, endPoint y: 551, distance: 175.3
click at [904, 551] on div "AM Alexandra Medina October 03, 2025 21:34 Please remove top stitching around t…" at bounding box center [924, 498] width 252 height 128
click at [14, 19] on icon at bounding box center [23, 24] width 24 height 24
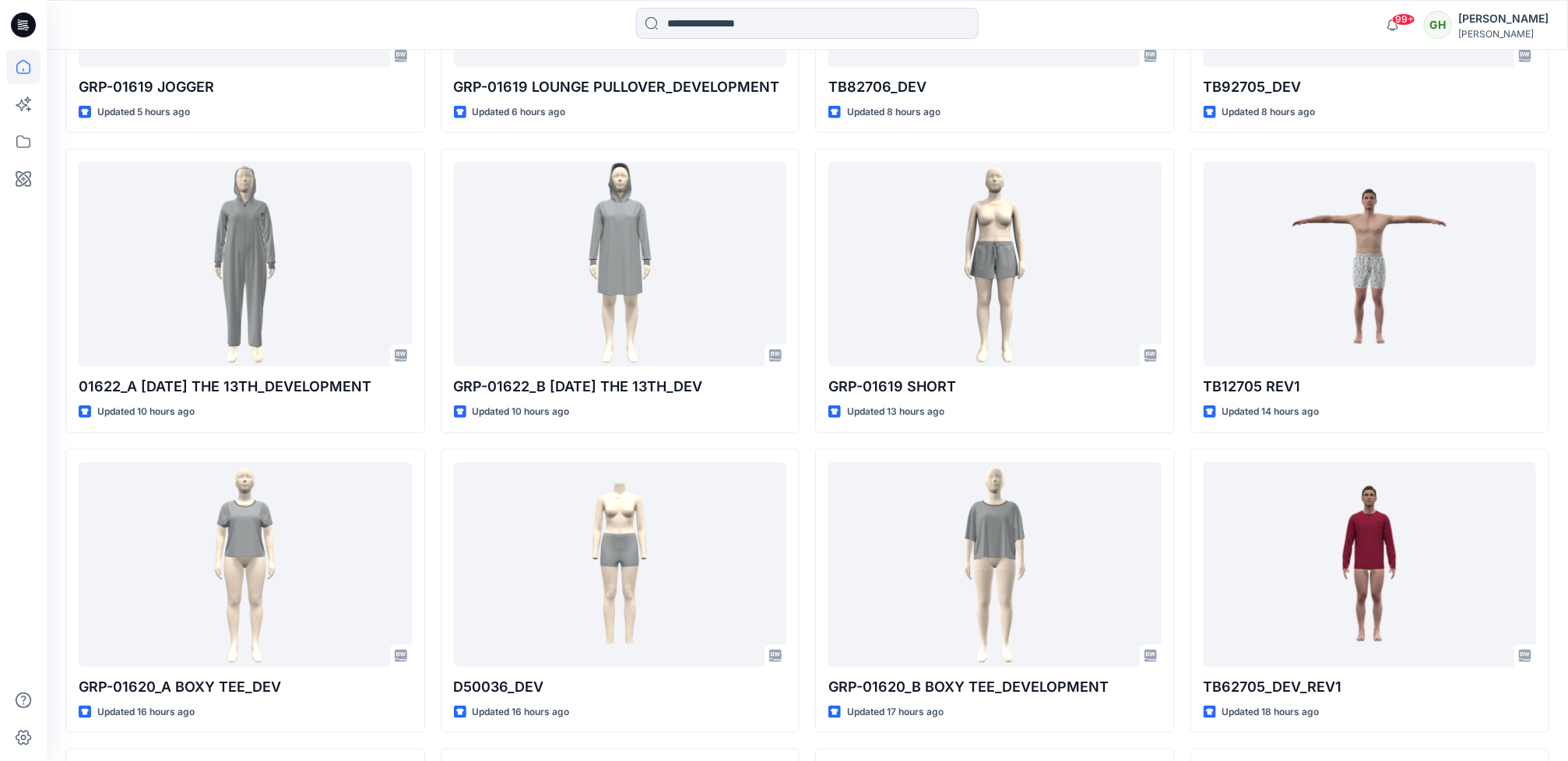
scroll to position [701, 0]
